Goal: Check status: Check status

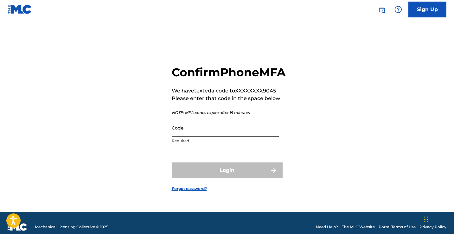
click at [203, 137] on input "Code" at bounding box center [225, 128] width 107 height 18
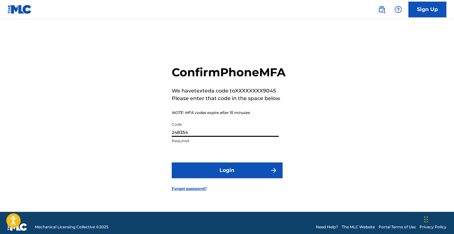
type input "248354"
click at [227, 177] on button "Login" at bounding box center [227, 171] width 111 height 16
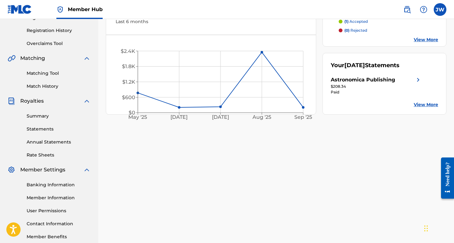
scroll to position [127, 0]
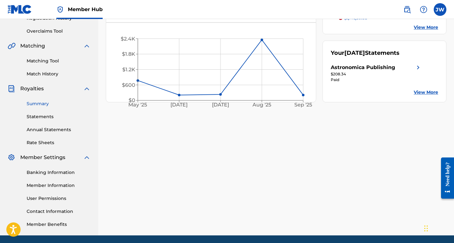
click at [40, 101] on link "Summary" at bounding box center [59, 103] width 64 height 7
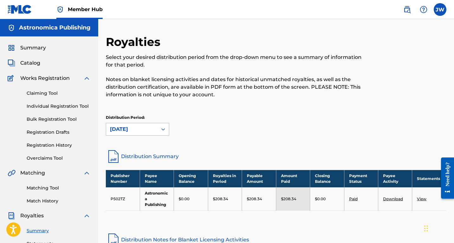
click at [165, 130] on icon at bounding box center [163, 129] width 6 height 6
click at [164, 129] on icon at bounding box center [163, 129] width 4 height 2
